Goal: Book appointment/travel/reservation

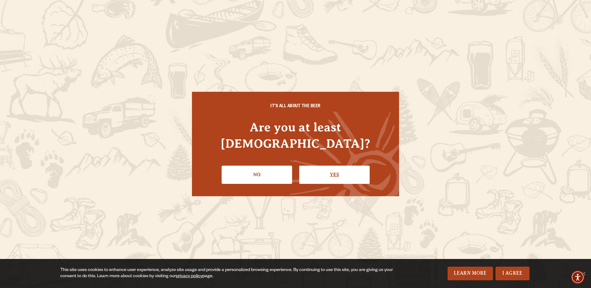
click at [336, 166] on link "Yes" at bounding box center [334, 175] width 70 height 18
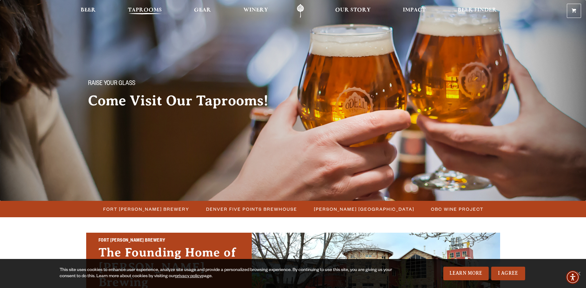
click at [142, 8] on span "Taprooms" at bounding box center [145, 10] width 34 height 5
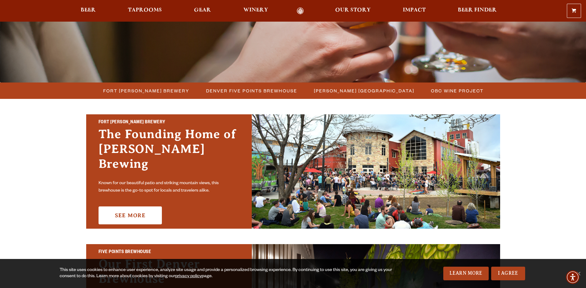
scroll to position [124, 0]
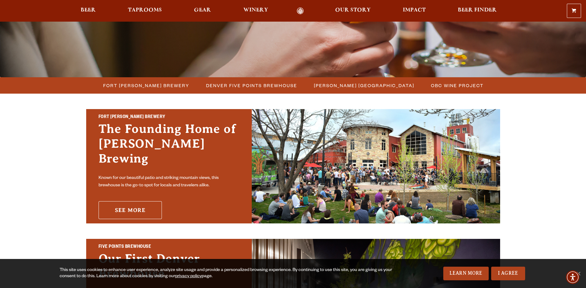
click at [130, 203] on link "See More" at bounding box center [130, 210] width 63 height 18
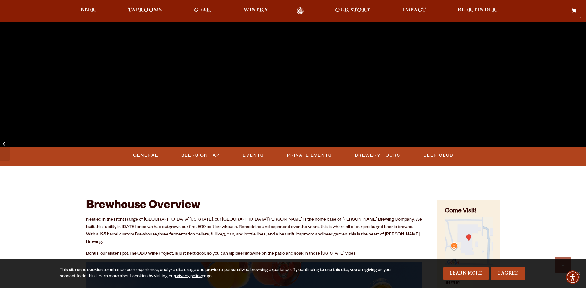
scroll to position [185, 0]
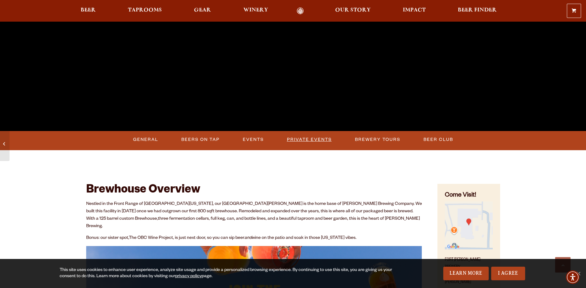
click at [309, 139] on link "Private Events" at bounding box center [310, 140] width 50 height 14
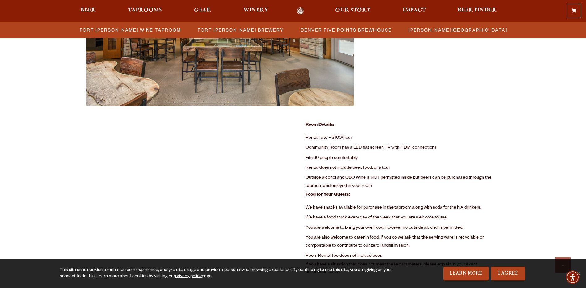
scroll to position [362, 0]
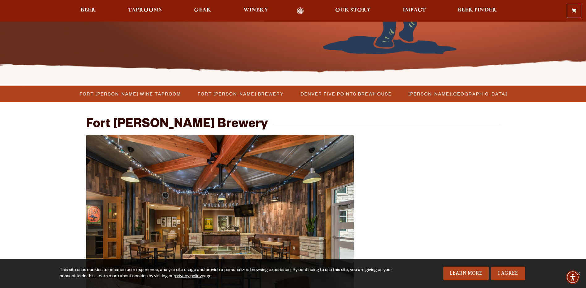
scroll to position [146, 0]
